Goal: Information Seeking & Learning: Learn about a topic

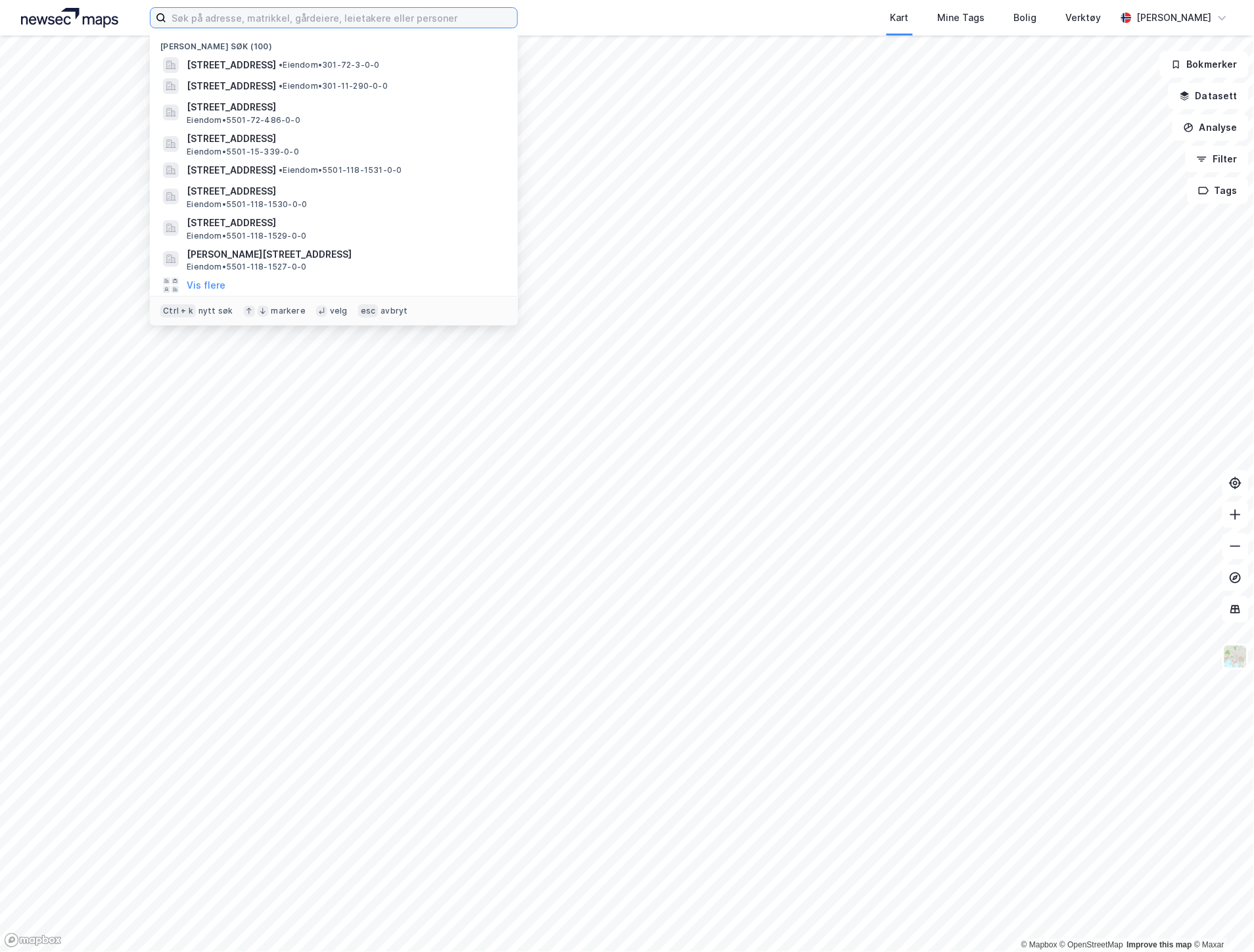
click at [248, 15] on input at bounding box center [342, 17] width 351 height 20
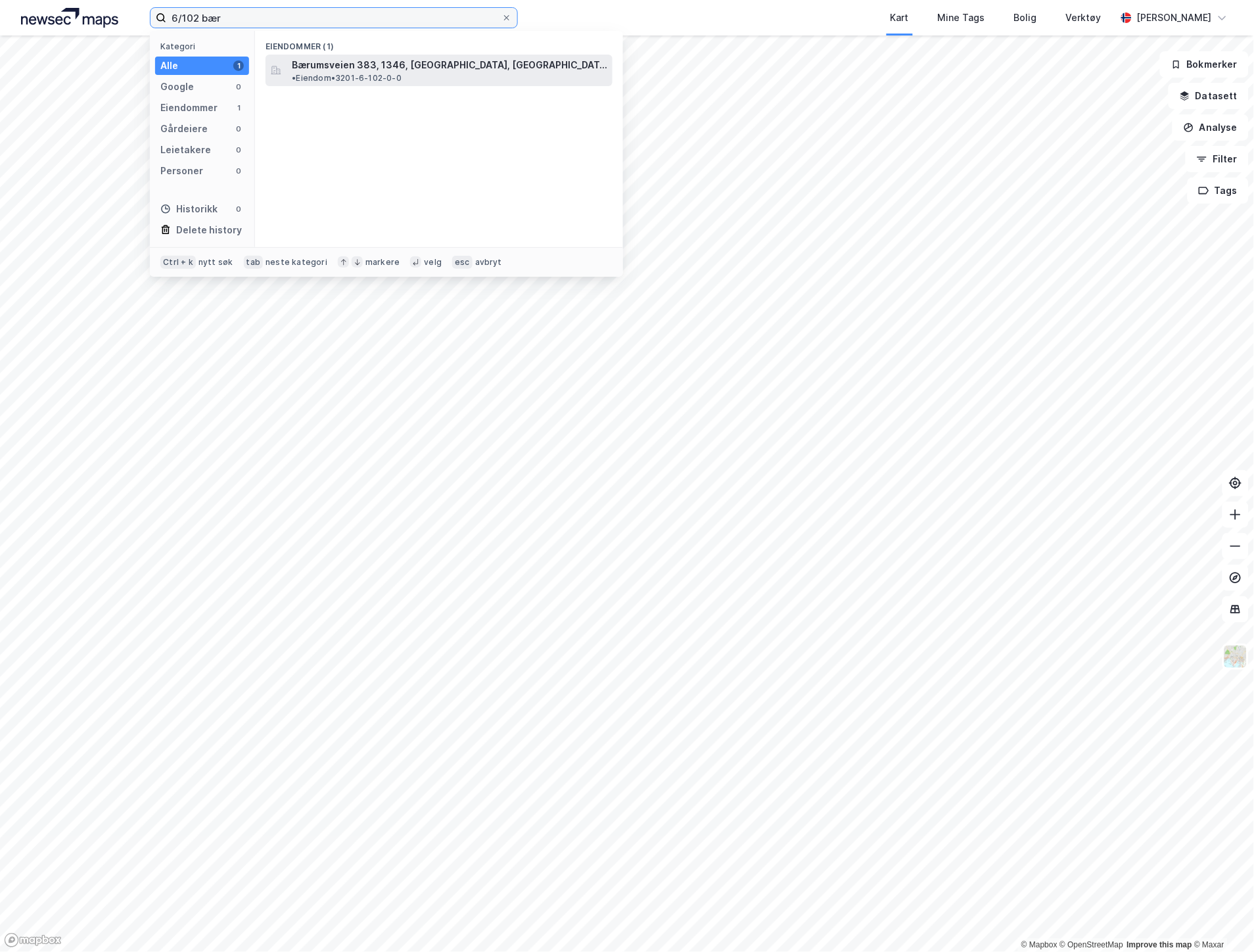
type input "6/102 bær"
click at [334, 58] on span "Bærumsveien 383, 1346, [GEOGRAPHIC_DATA], [GEOGRAPHIC_DATA]" at bounding box center [449, 64] width 316 height 16
